Goal: Task Accomplishment & Management: Complete application form

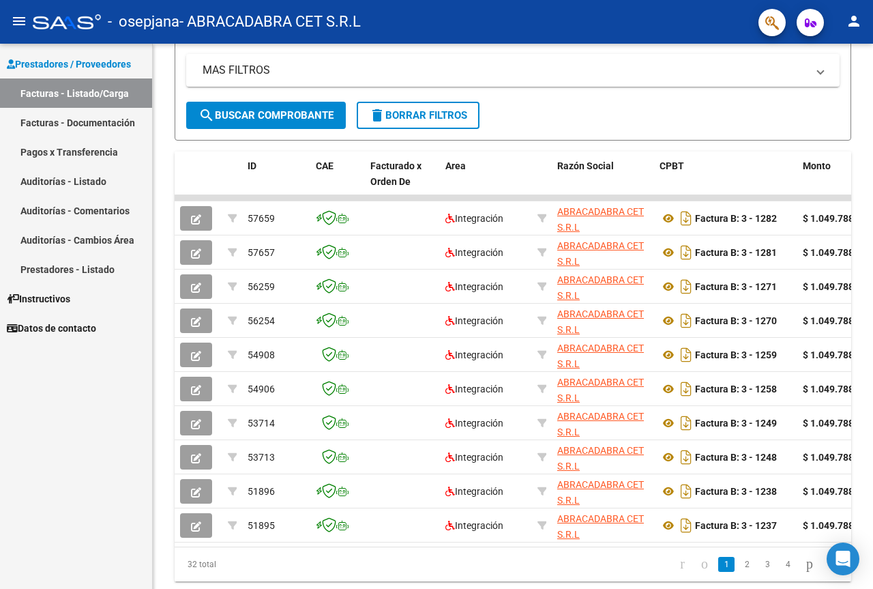
click at [79, 131] on link "Facturas - Documentación" at bounding box center [76, 122] width 152 height 29
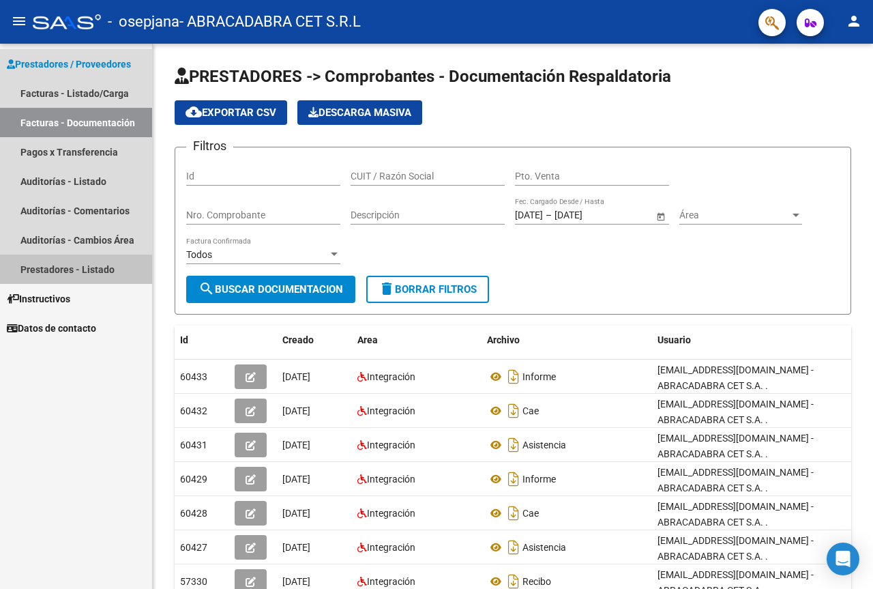
click at [91, 267] on link "Prestadores - Listado" at bounding box center [76, 268] width 152 height 29
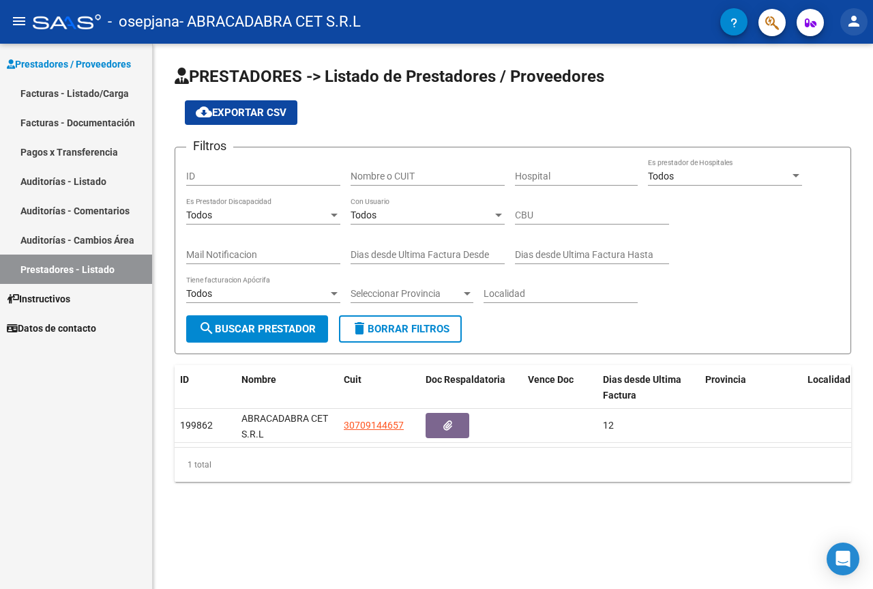
click at [848, 20] on mat-icon "person" at bounding box center [854, 21] width 16 height 16
click at [837, 64] on button "person Mi Perfil" at bounding box center [825, 57] width 83 height 33
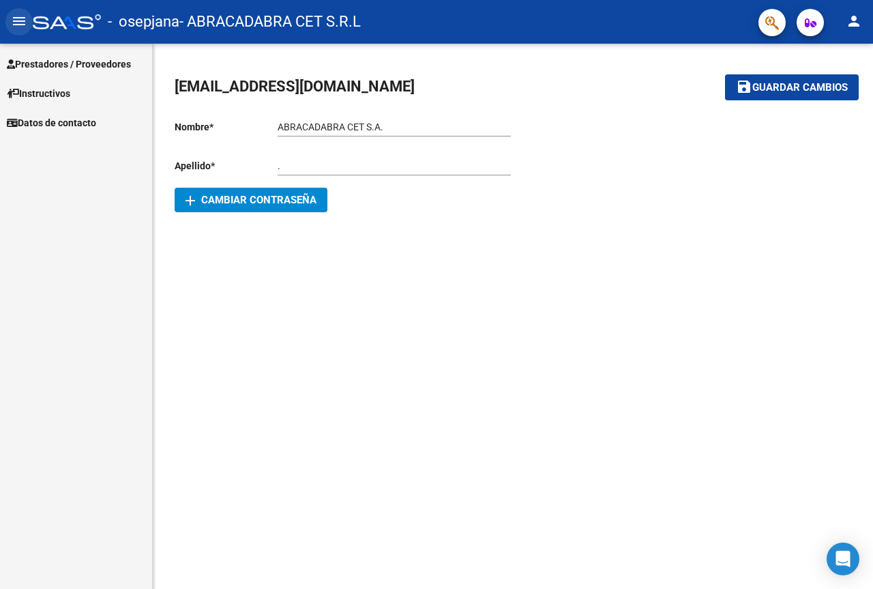
click at [14, 19] on mat-icon "menu" at bounding box center [19, 21] width 16 height 16
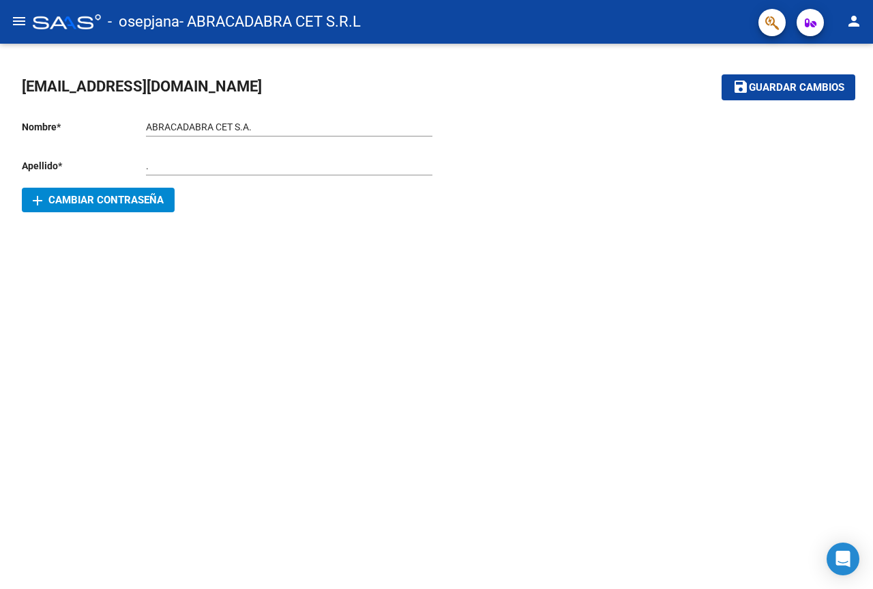
click at [15, 19] on mat-icon "menu" at bounding box center [19, 21] width 16 height 16
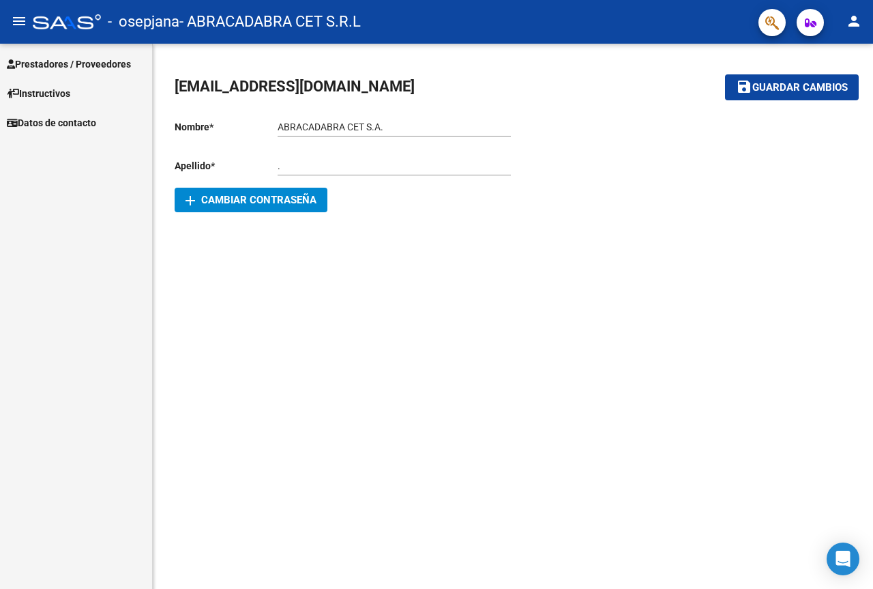
click at [69, 67] on span "Prestadores / Proveedores" at bounding box center [69, 64] width 124 height 15
click at [83, 61] on span "Prestadores / Proveedores" at bounding box center [69, 64] width 124 height 15
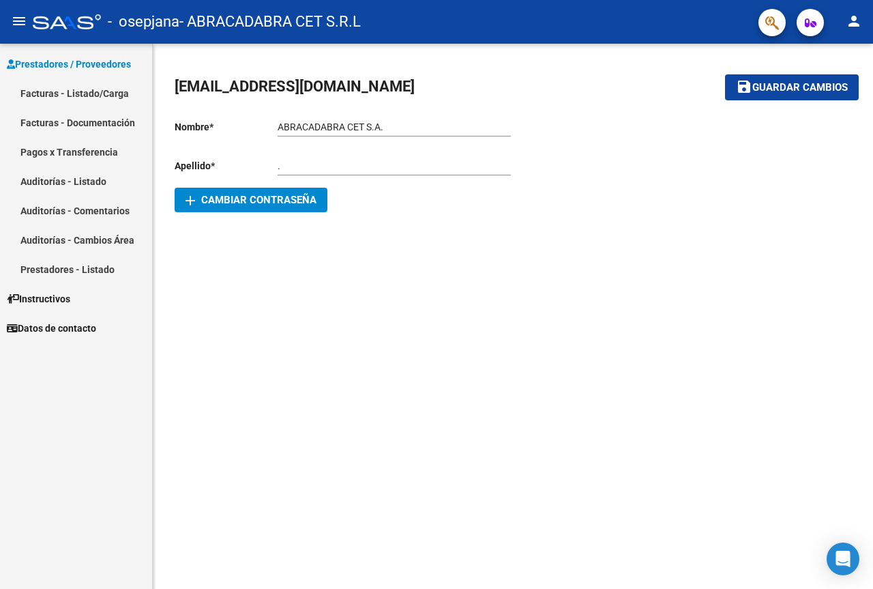
click at [88, 100] on link "Facturas - Listado/Carga" at bounding box center [76, 92] width 152 height 29
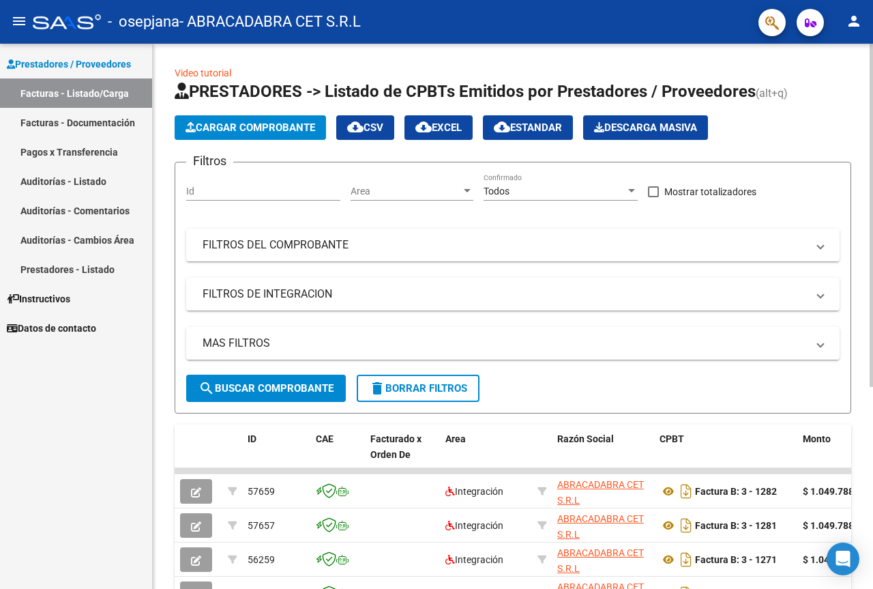
click at [238, 136] on button "Cargar Comprobante" at bounding box center [250, 127] width 151 height 25
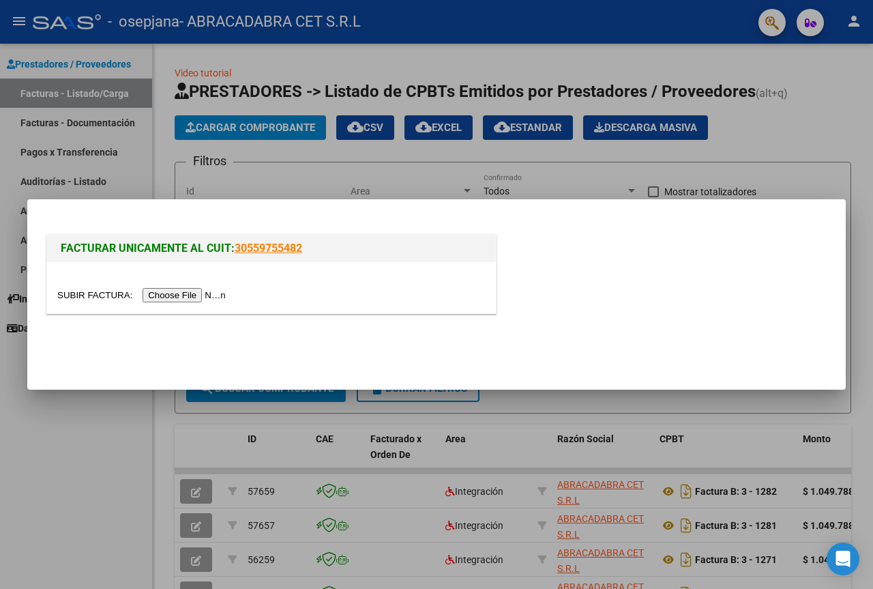
click at [222, 298] on input "file" at bounding box center [143, 295] width 173 height 14
click at [184, 293] on input "file" at bounding box center [143, 295] width 173 height 14
click at [859, 139] on div at bounding box center [436, 294] width 873 height 589
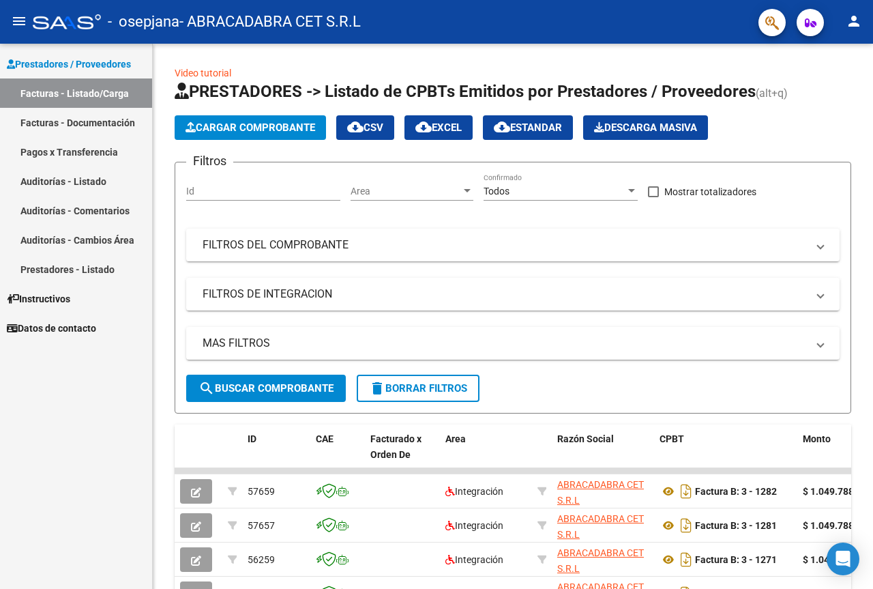
click at [813, 28] on icon "button" at bounding box center [811, 23] width 12 height 10
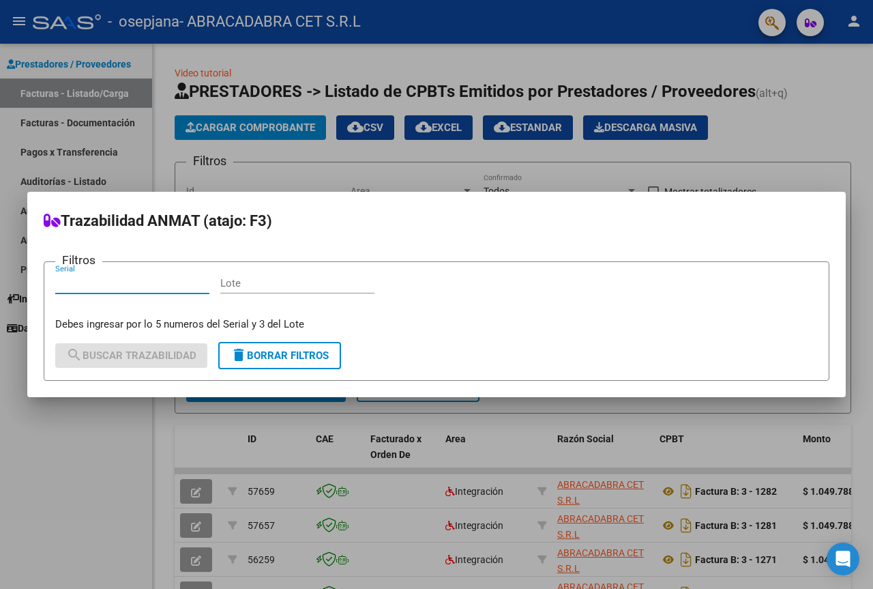
click at [762, 153] on div at bounding box center [436, 294] width 873 height 589
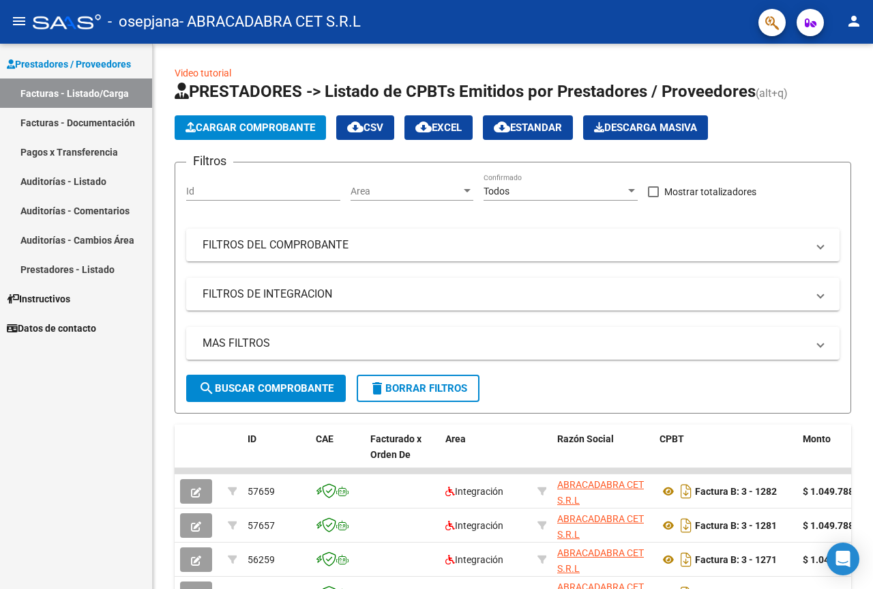
click at [756, 25] on div at bounding box center [766, 22] width 38 height 28
click at [760, 24] on button "button" at bounding box center [771, 22] width 27 height 27
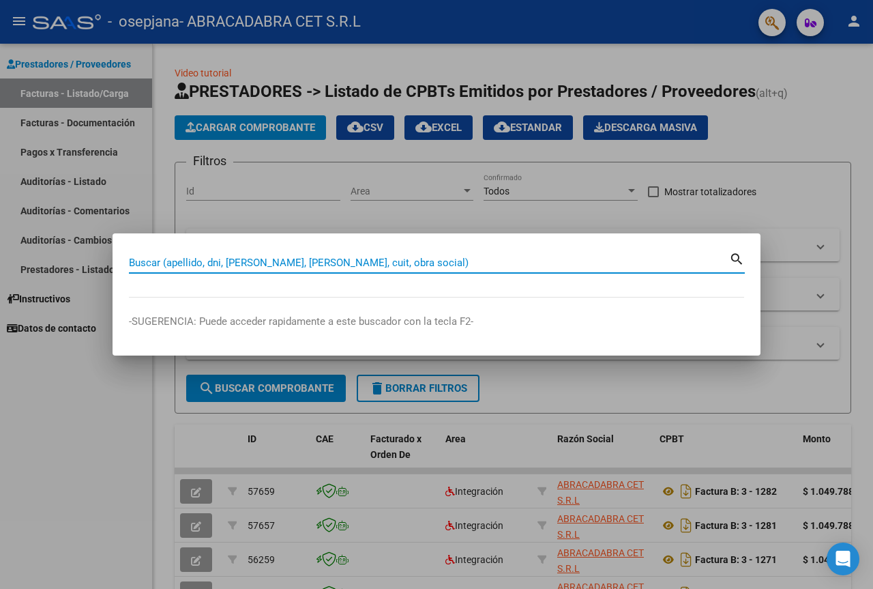
click at [731, 88] on div at bounding box center [436, 294] width 873 height 589
